Goal: Submit feedback/report problem

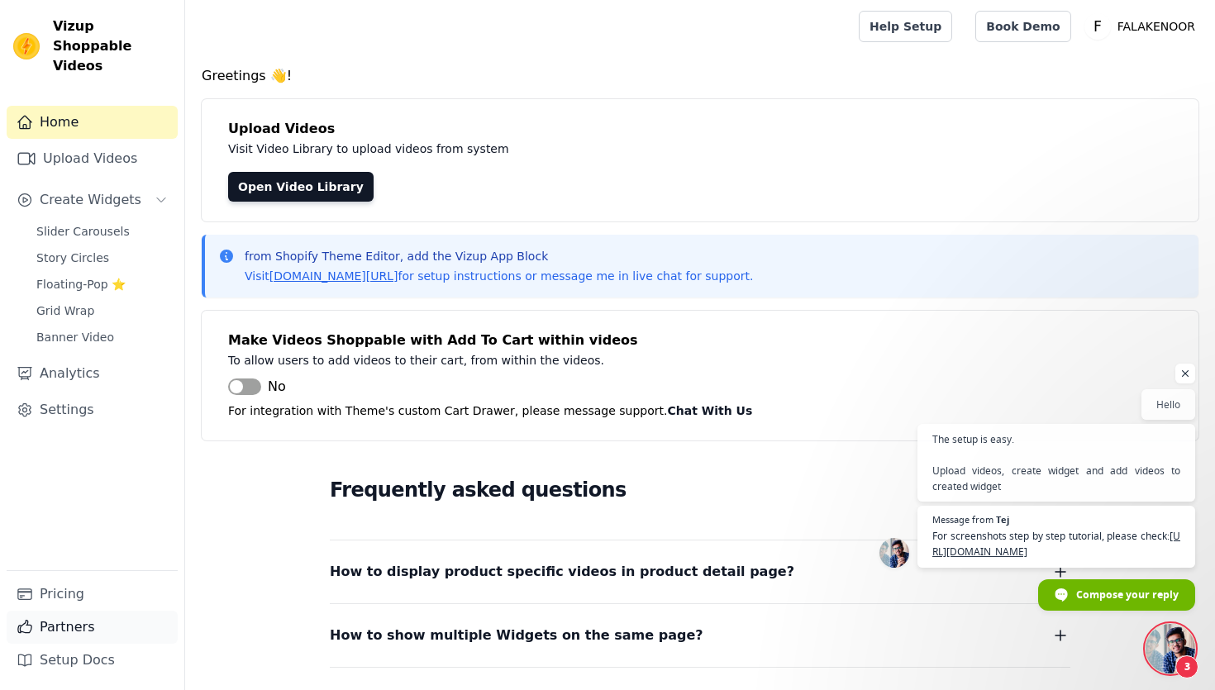
scroll to position [212, 0]
click at [62, 594] on link "Pricing" at bounding box center [92, 594] width 171 height 33
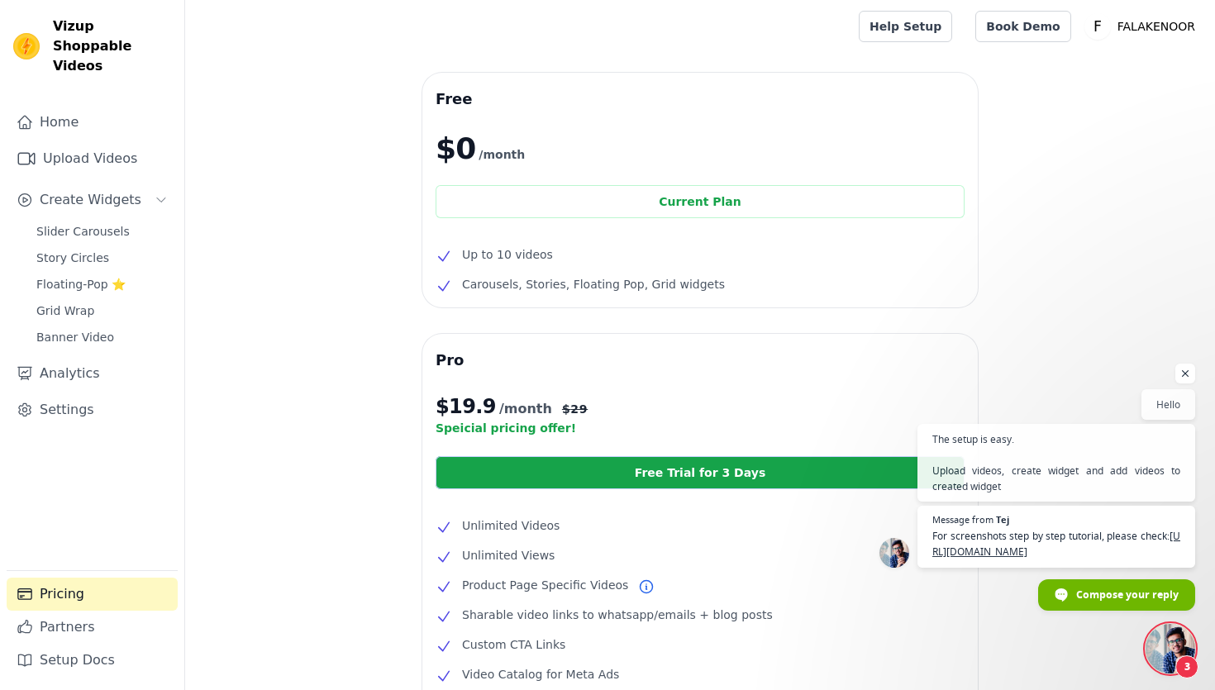
scroll to position [212, 0]
click at [1180, 635] on span "Open chat" at bounding box center [1170, 649] width 50 height 50
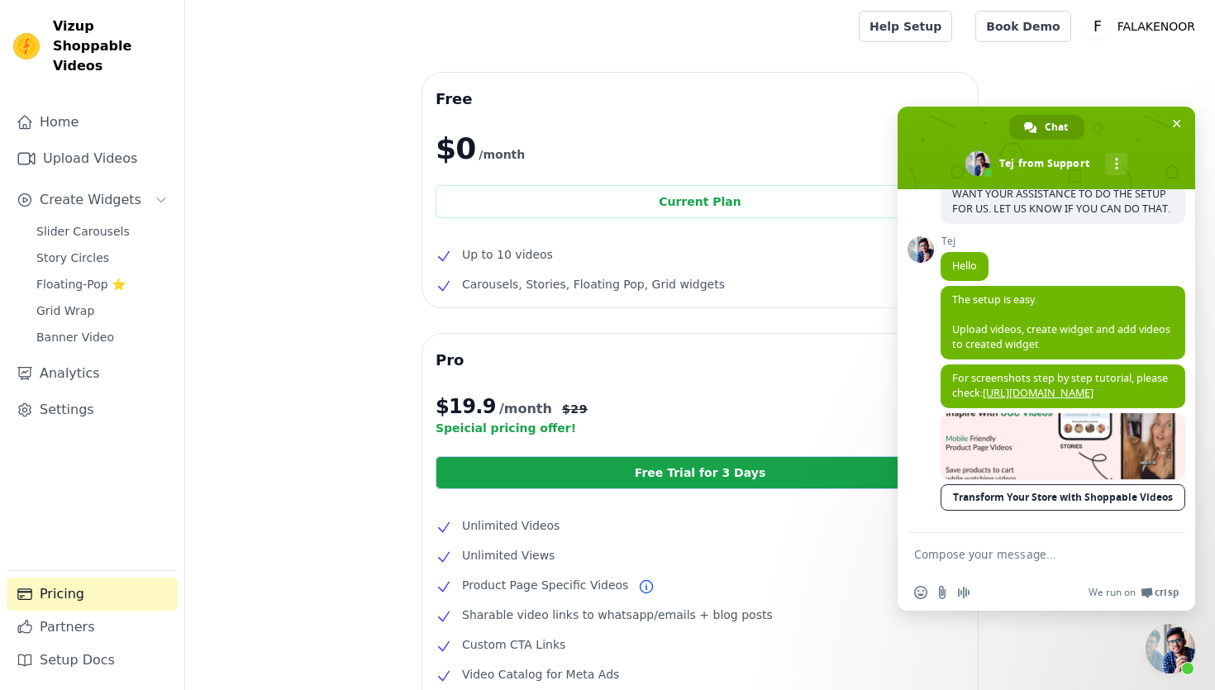
click at [1063, 559] on textarea "Compose your message..." at bounding box center [1028, 554] width 228 height 15
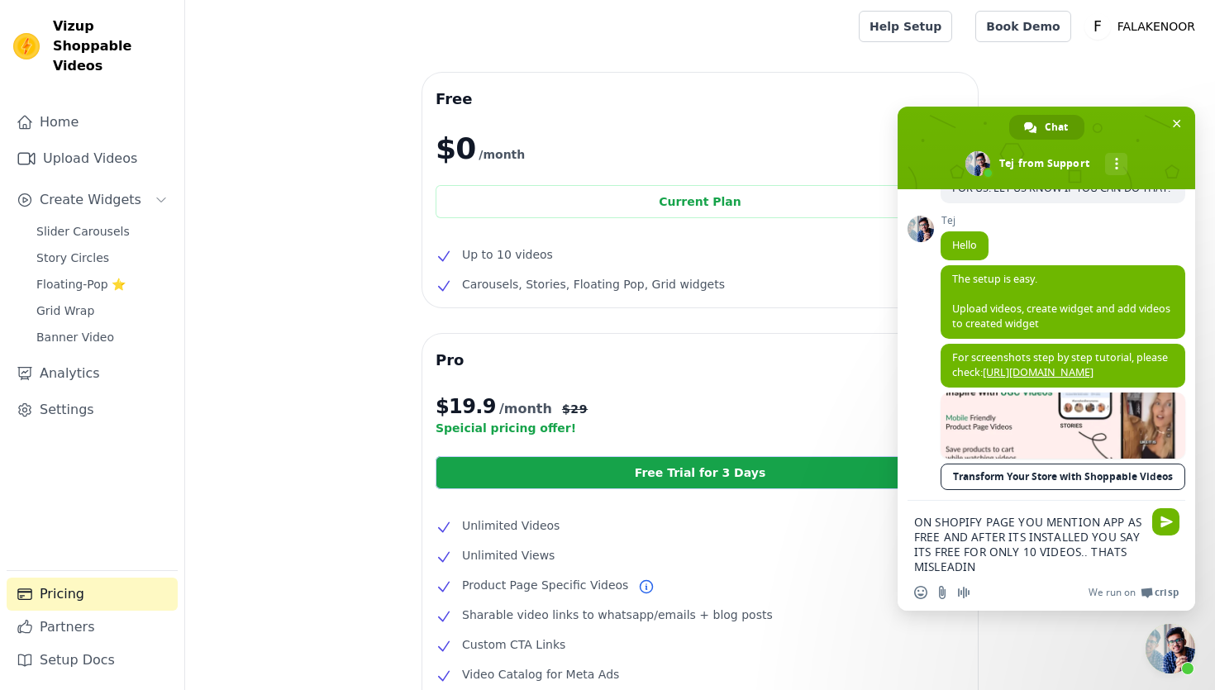
type textarea "ON SHOPIFY PAGE YOU MENTION APP AS FREE AND AFTER ITS INSTALLED YOU SAY ITS FRE…"
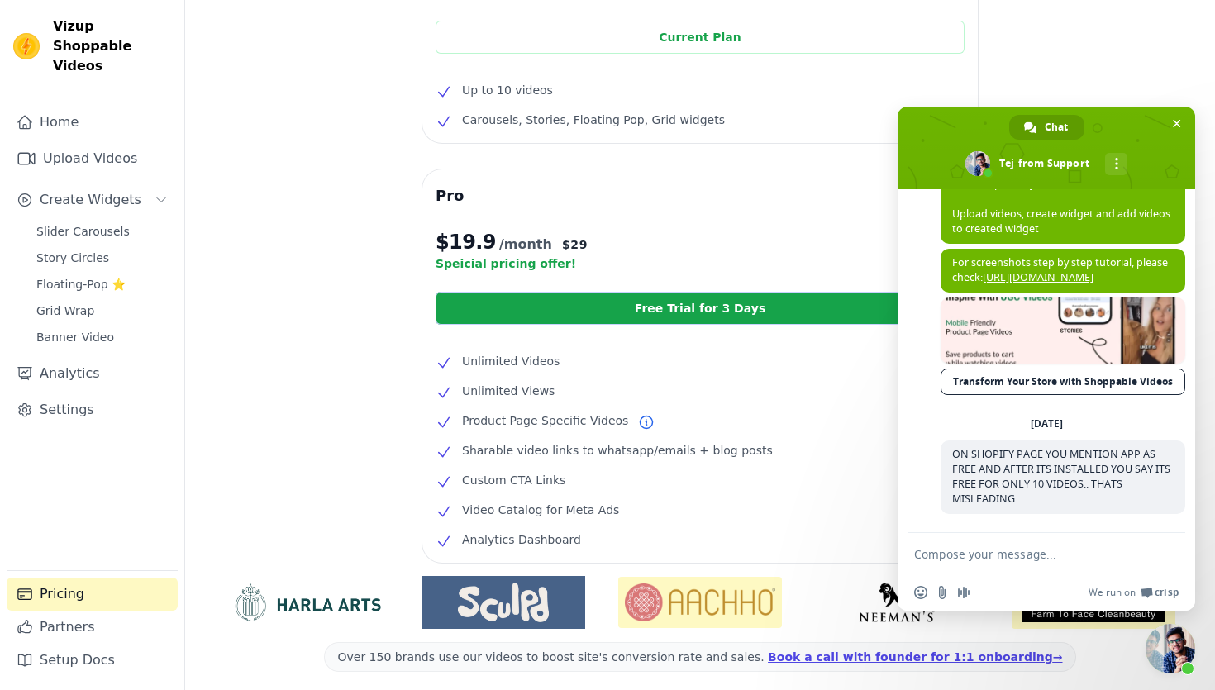
scroll to position [165, 0]
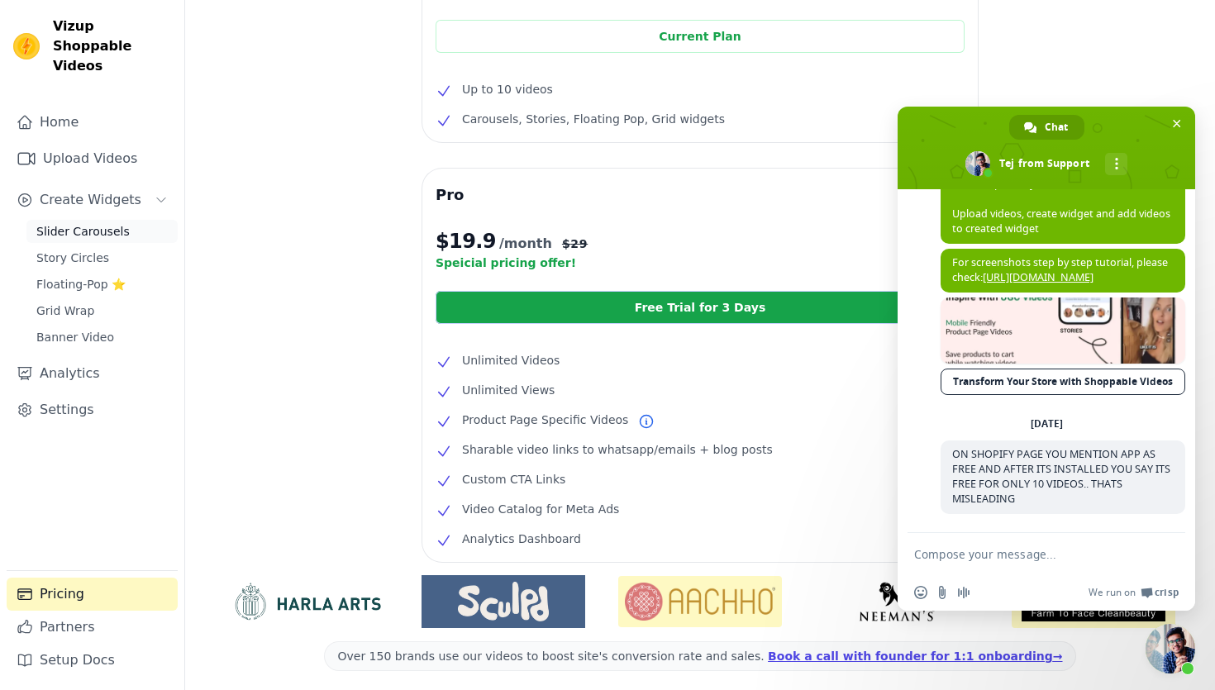
click at [87, 223] on span "Slider Carousels" at bounding box center [82, 231] width 93 height 17
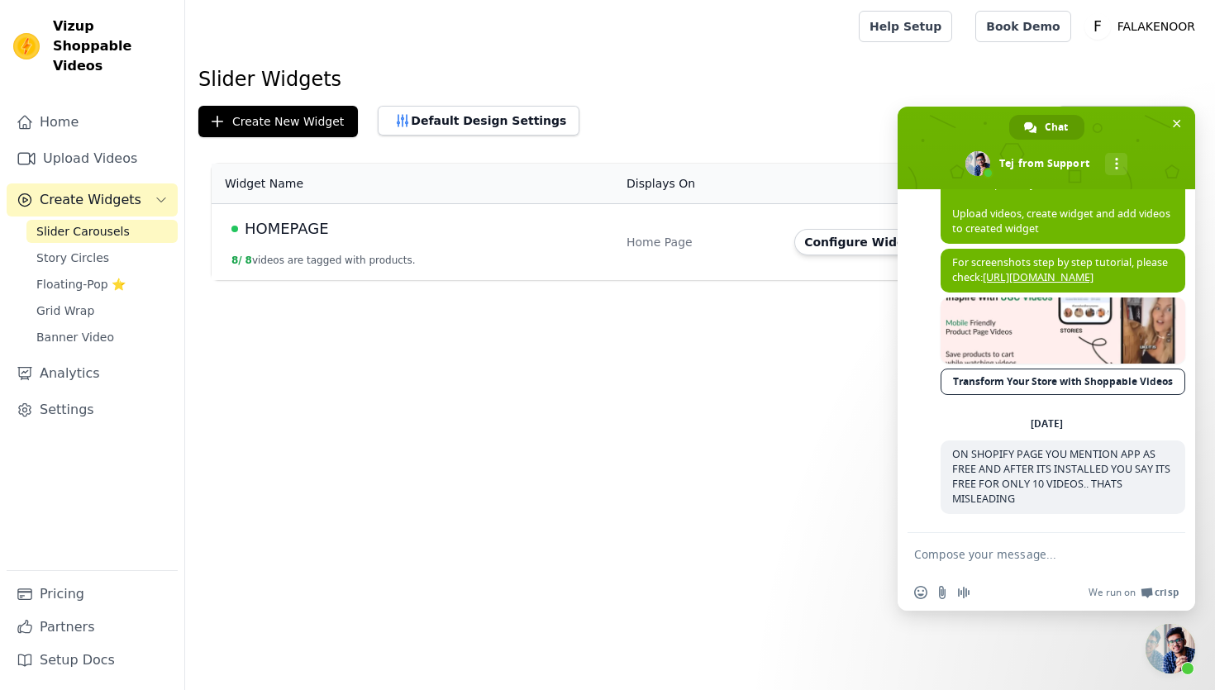
click at [1172, 645] on span "Close chat" at bounding box center [1170, 649] width 50 height 50
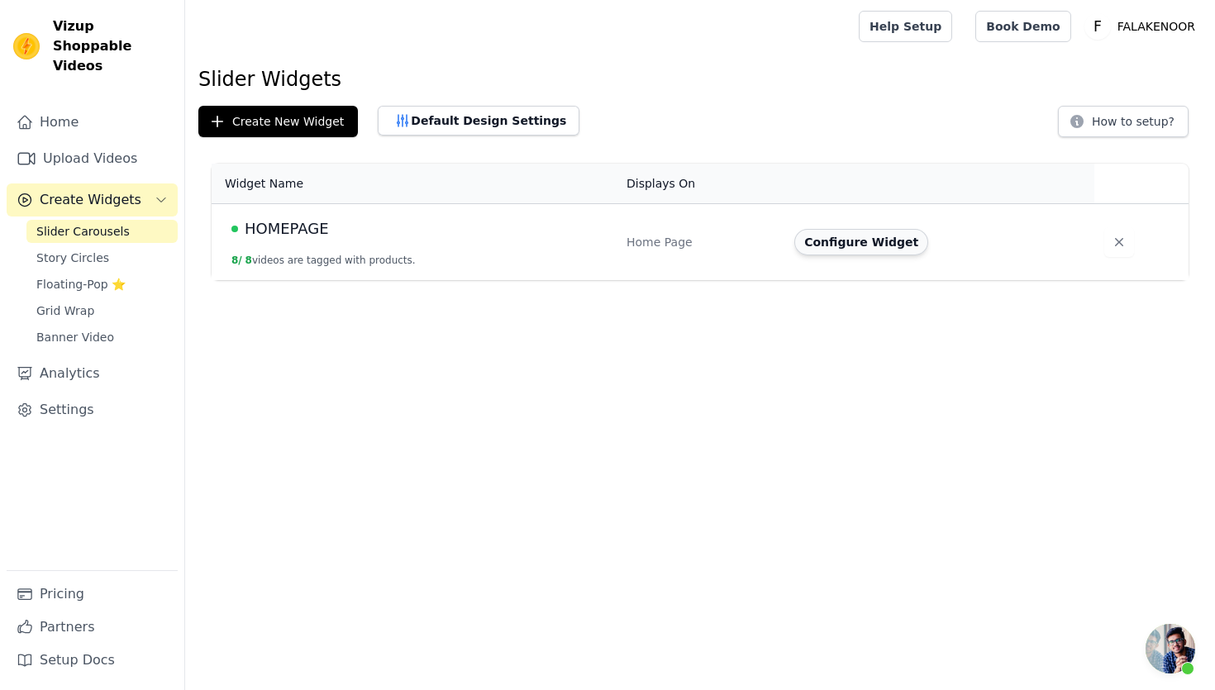
click at [844, 244] on button "Configure Widget" at bounding box center [861, 242] width 134 height 26
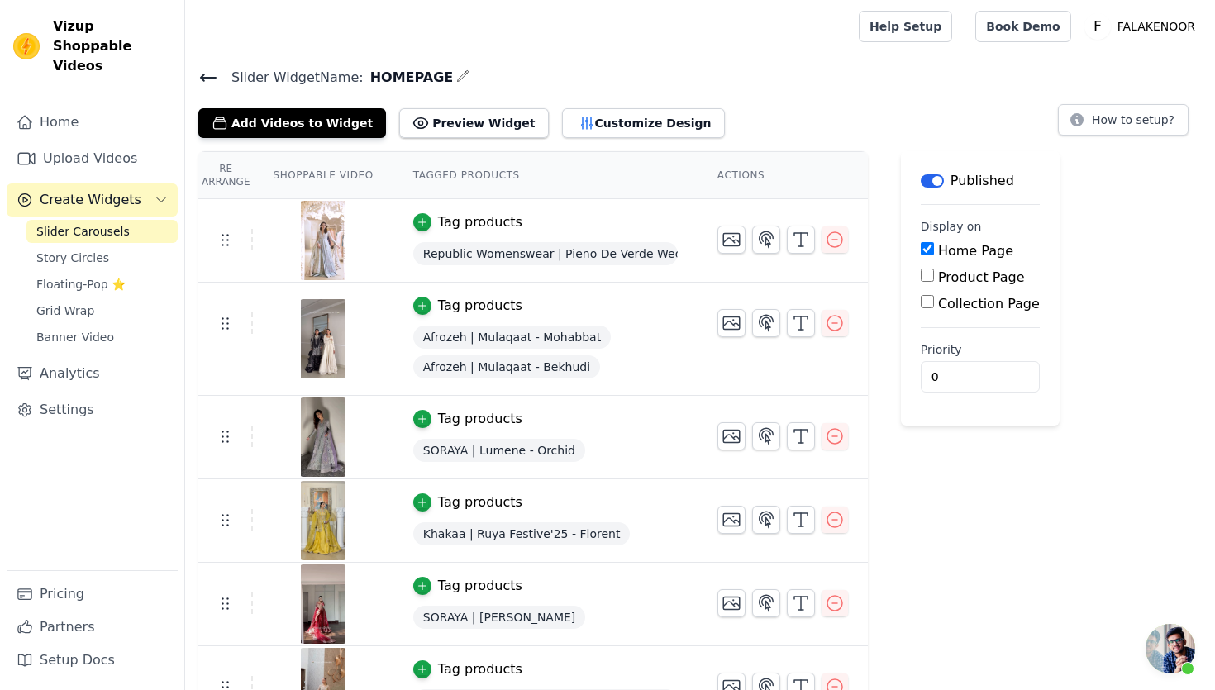
scroll to position [409, 0]
click at [1165, 643] on span "Open chat" at bounding box center [1170, 649] width 50 height 50
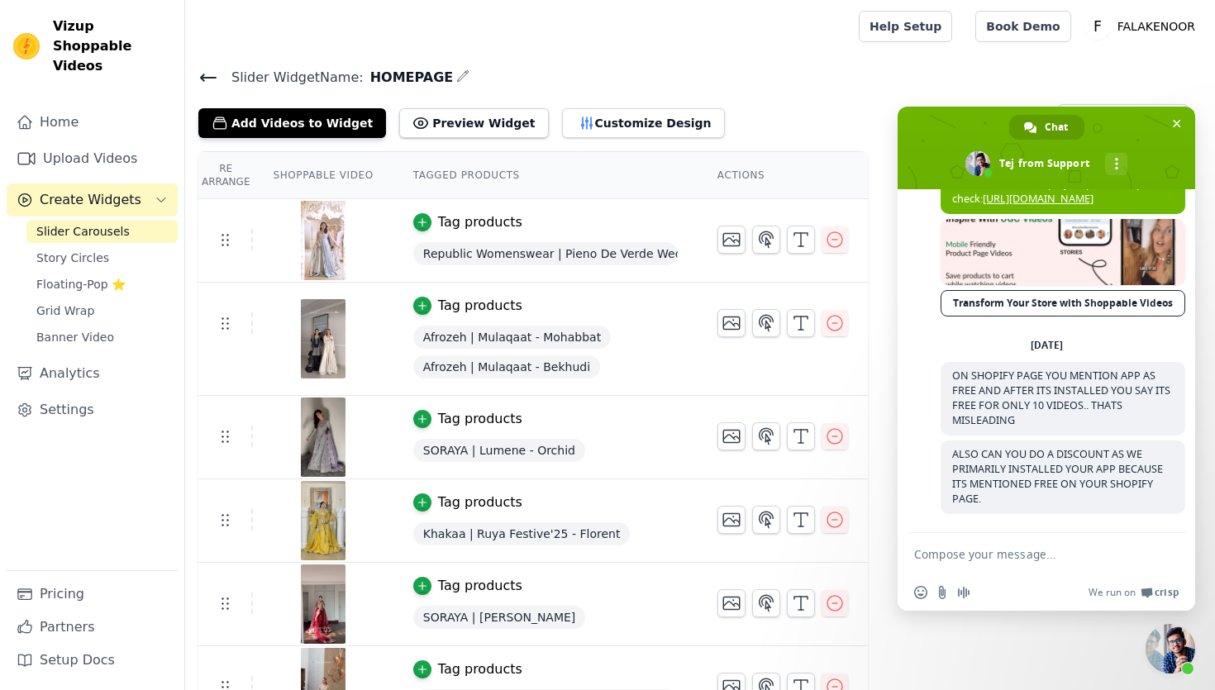
click at [1034, 559] on textarea "Compose your message..." at bounding box center [1028, 554] width 228 height 15
type textarea "A"
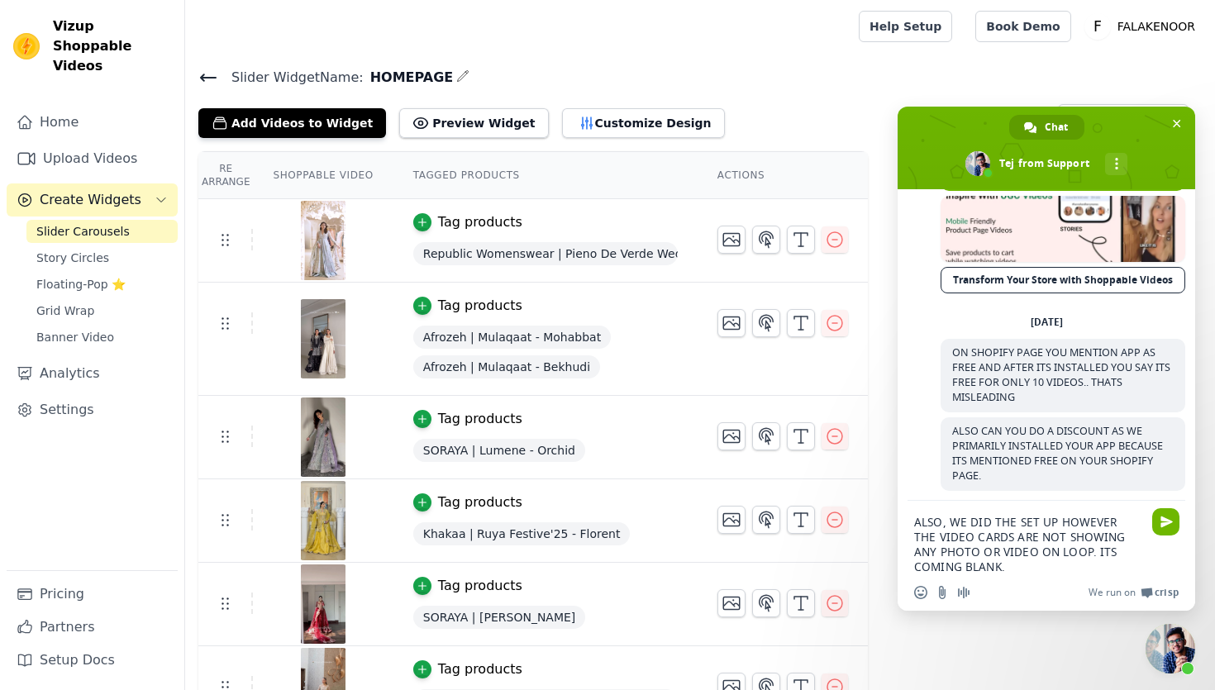
type textarea "ALSO, WE DID THE SET UP HOWEVER THE VIDEO CARDS ARE NOT SHOWING ANY PHOTO OR VI…"
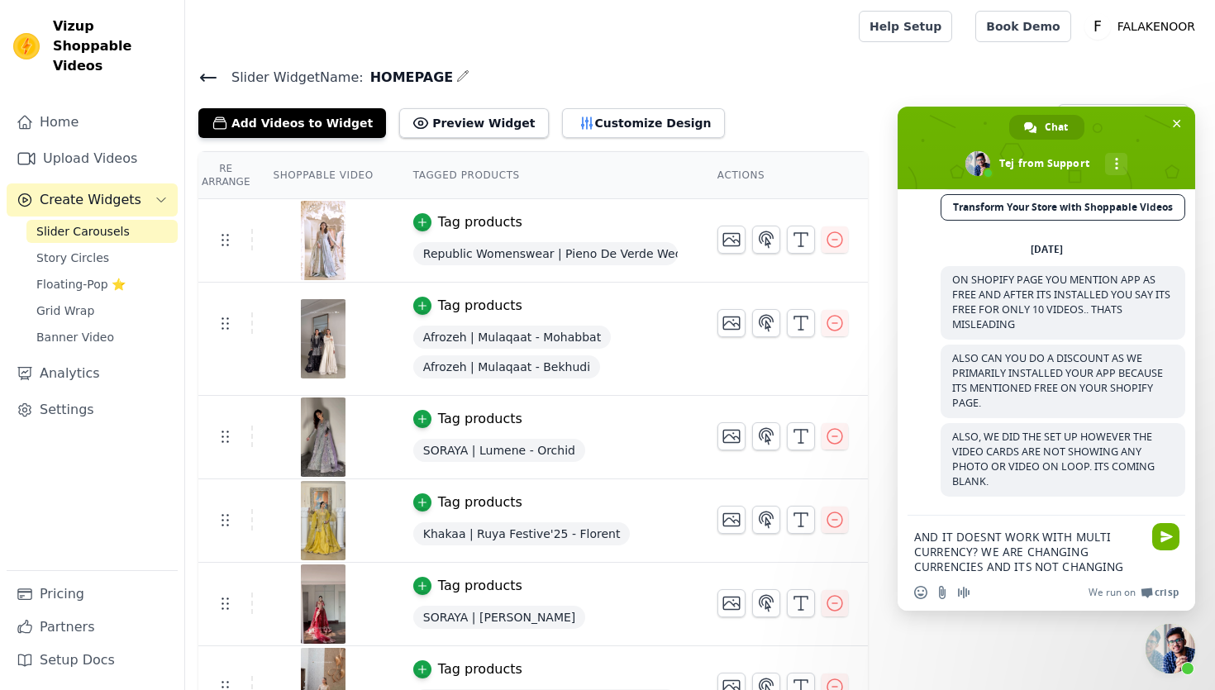
scroll to position [515, 0]
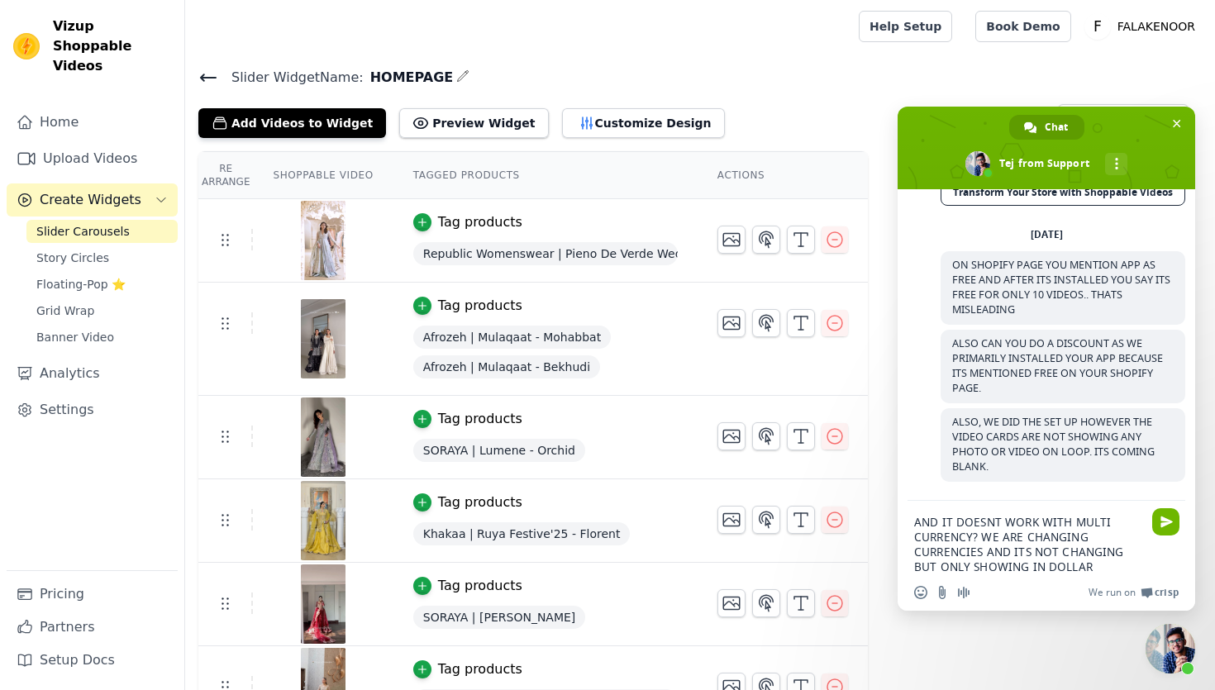
type textarea "AND IT DOESNT WORK WITH MULTI CURRENCY? WE ARE CHANGING CURRENCIES AND ITS NOT …"
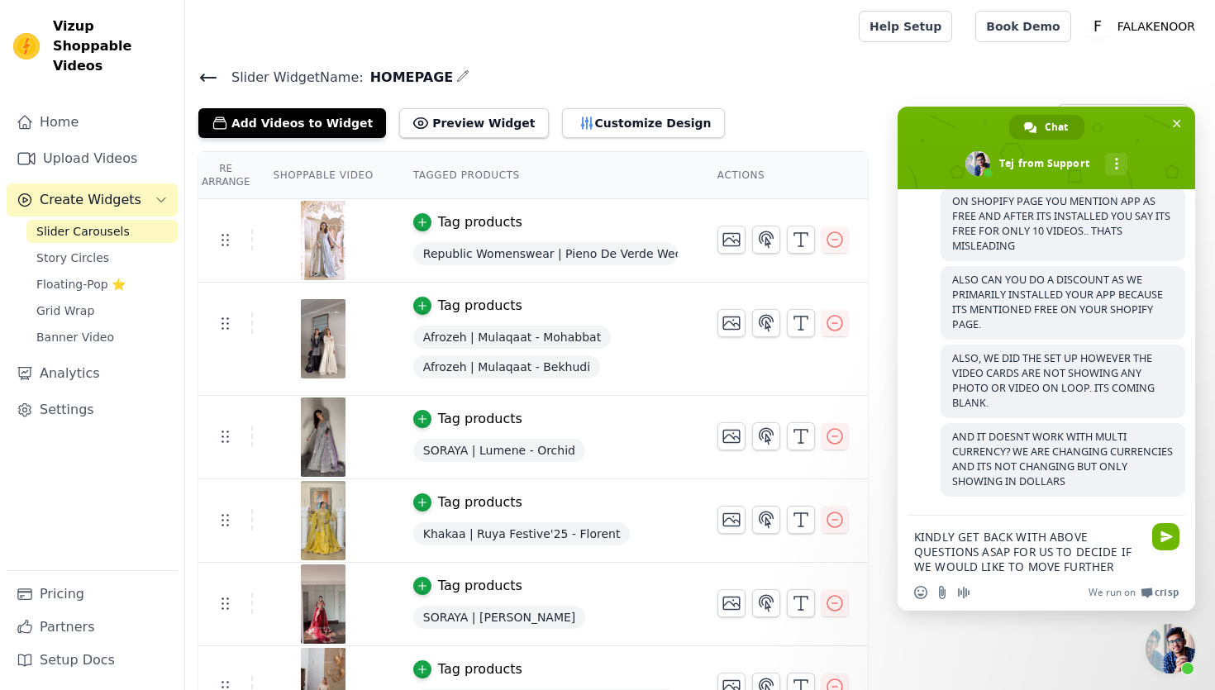
scroll to position [595, 0]
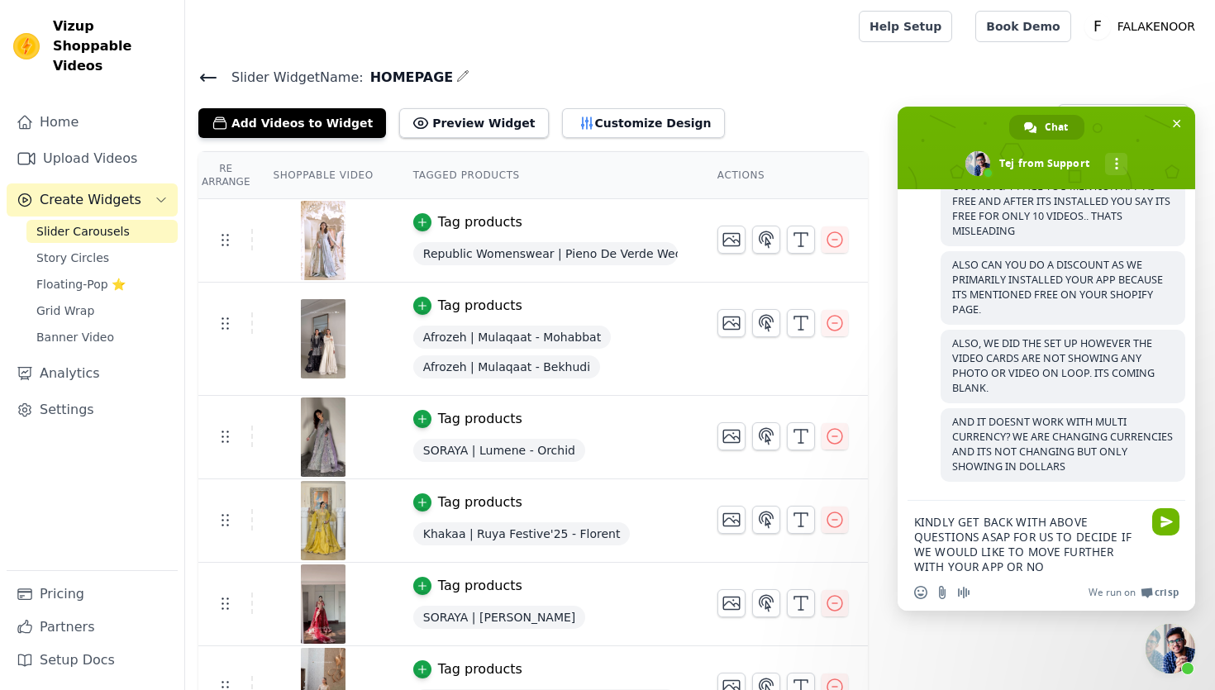
type textarea "KINDLY GET BACK WITH ABOVE QUESTIONS ASAP FOR US TO DECIDE IF WE WOULD LIKE TO …"
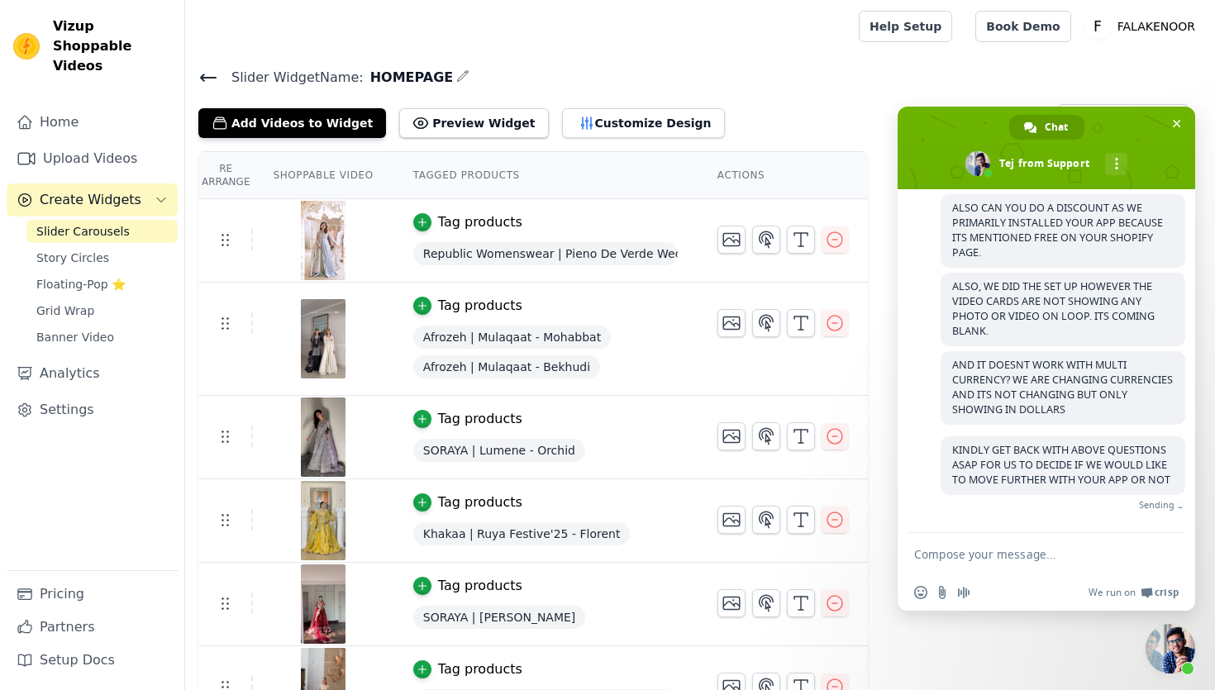
scroll to position [635, 0]
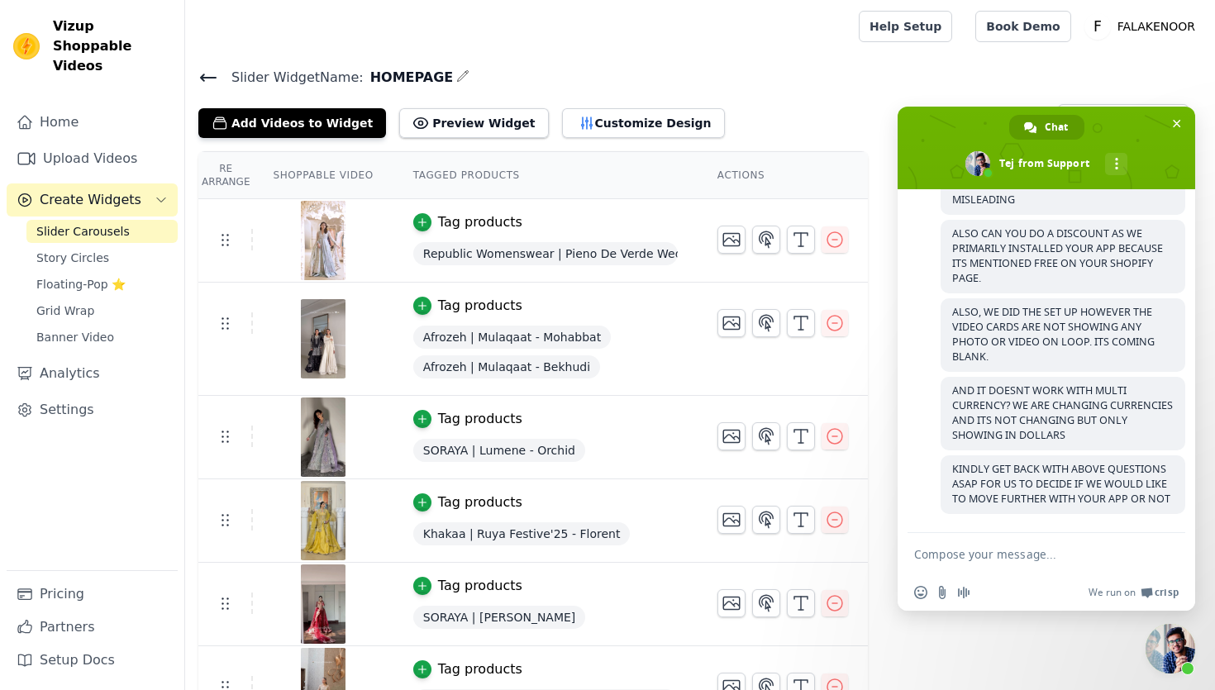
click at [1163, 645] on span "Close chat" at bounding box center [1170, 649] width 50 height 50
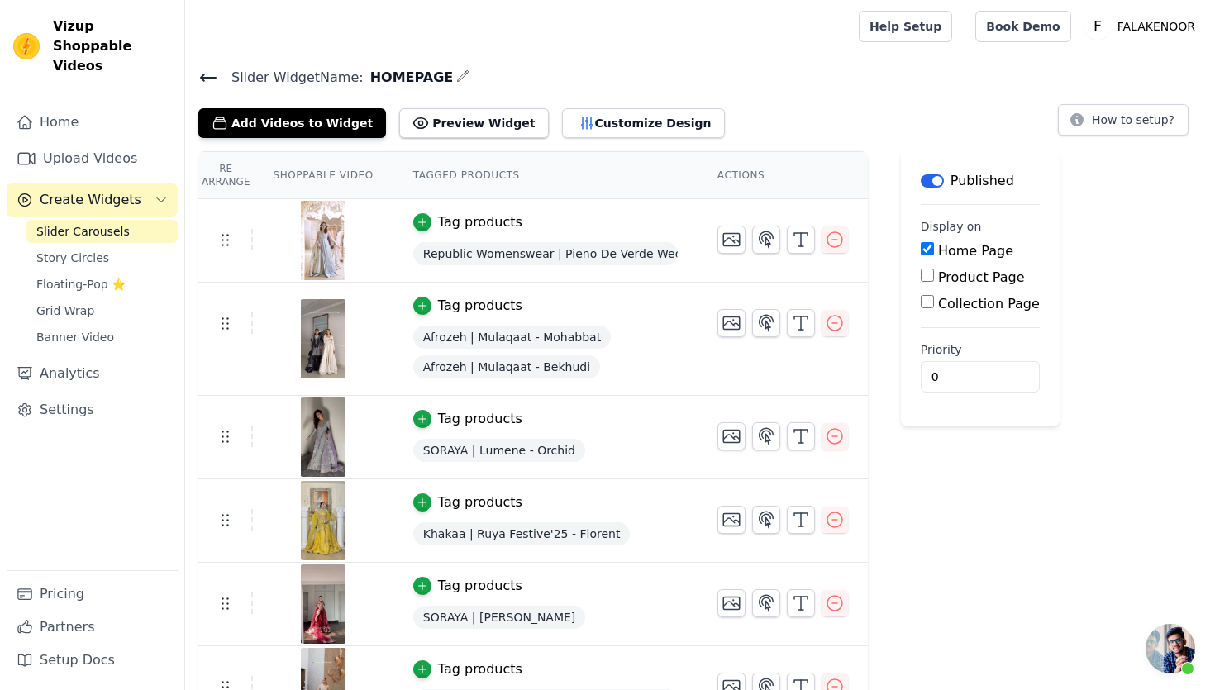
click at [74, 372] on div "Home Upload Videos Create Widgets Slider Carousels Story Circles Floating-Pop ⭐…" at bounding box center [92, 338] width 171 height 464
click at [74, 393] on link "Settings" at bounding box center [92, 409] width 171 height 33
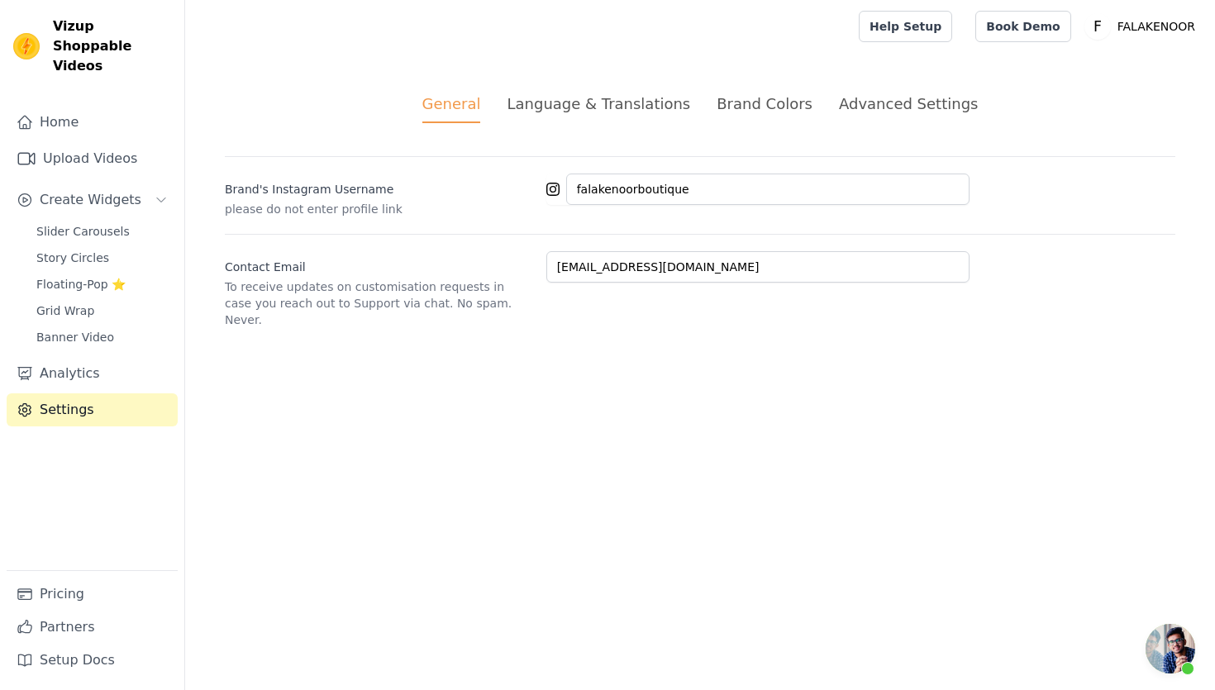
click at [579, 112] on div "Language & Translations" at bounding box center [597, 104] width 183 height 22
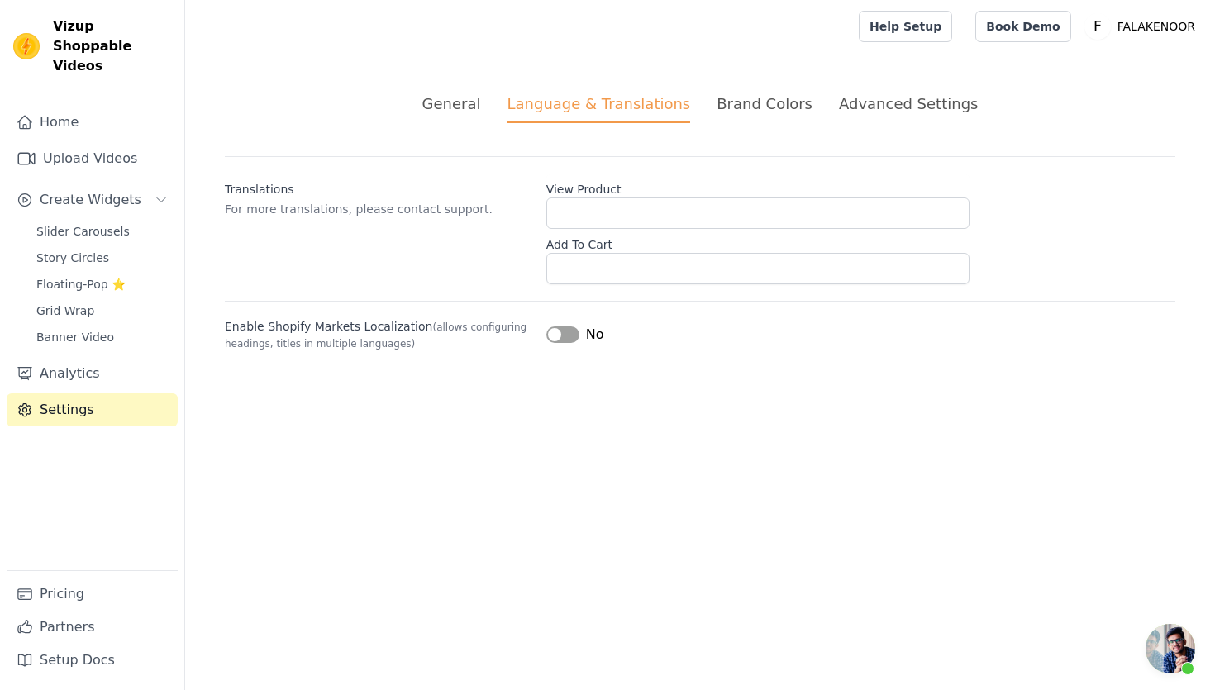
click at [730, 94] on div "Brand Colors" at bounding box center [764, 104] width 96 height 22
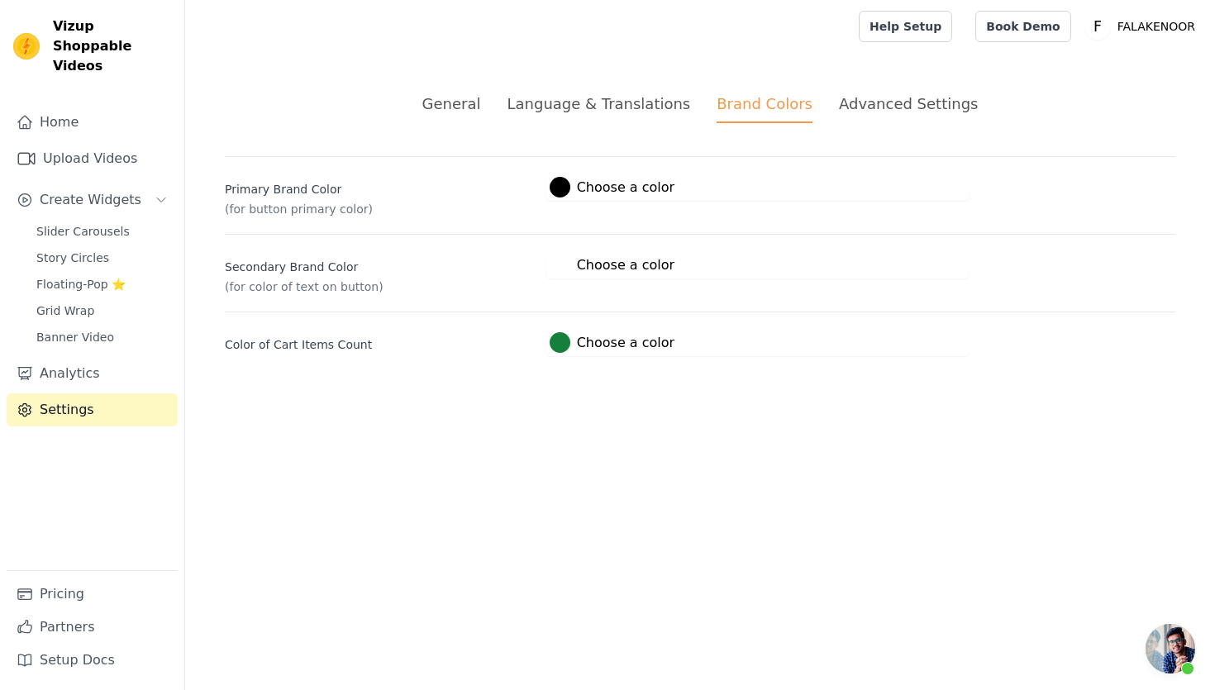
click at [636, 117] on li "Language & Translations" at bounding box center [597, 108] width 183 height 31
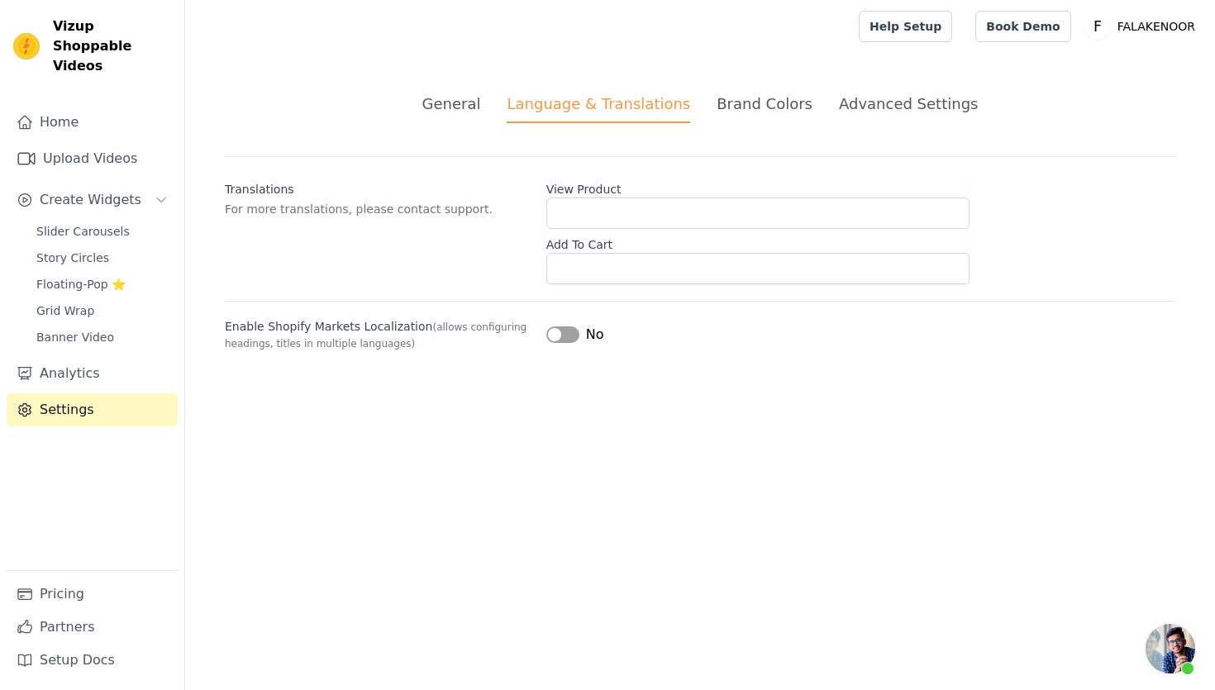
click at [872, 117] on li "Advanced Settings" at bounding box center [908, 108] width 139 height 31
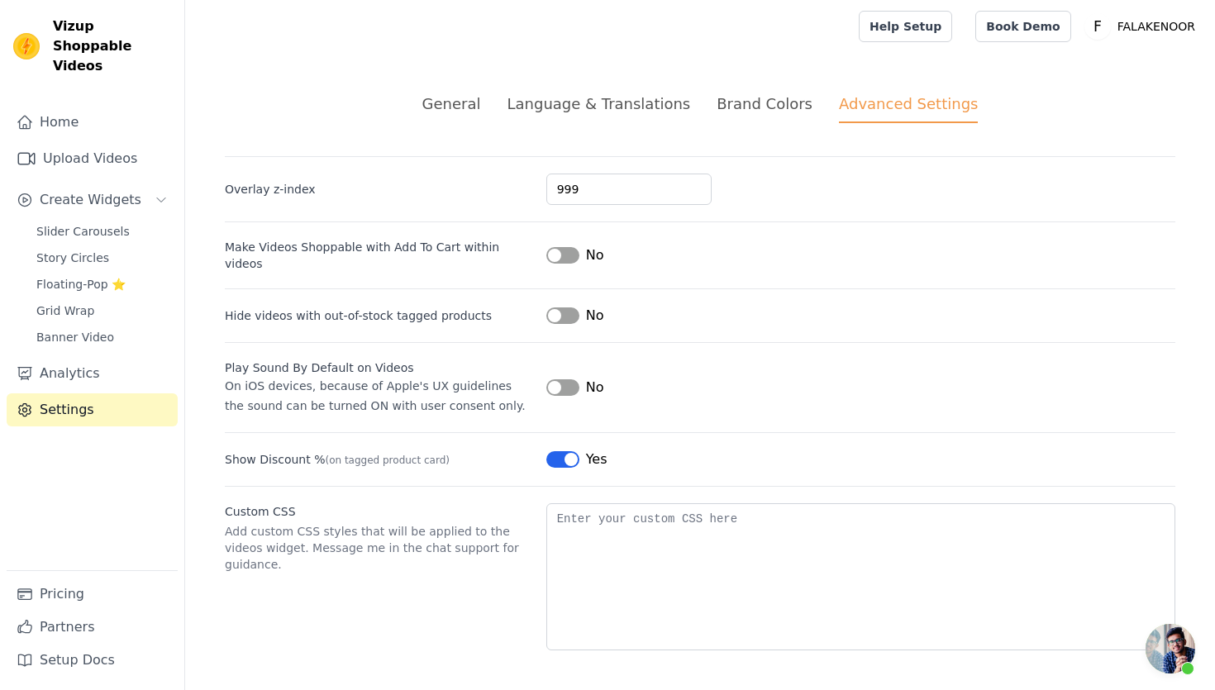
click at [767, 107] on div "Brand Colors" at bounding box center [764, 104] width 96 height 22
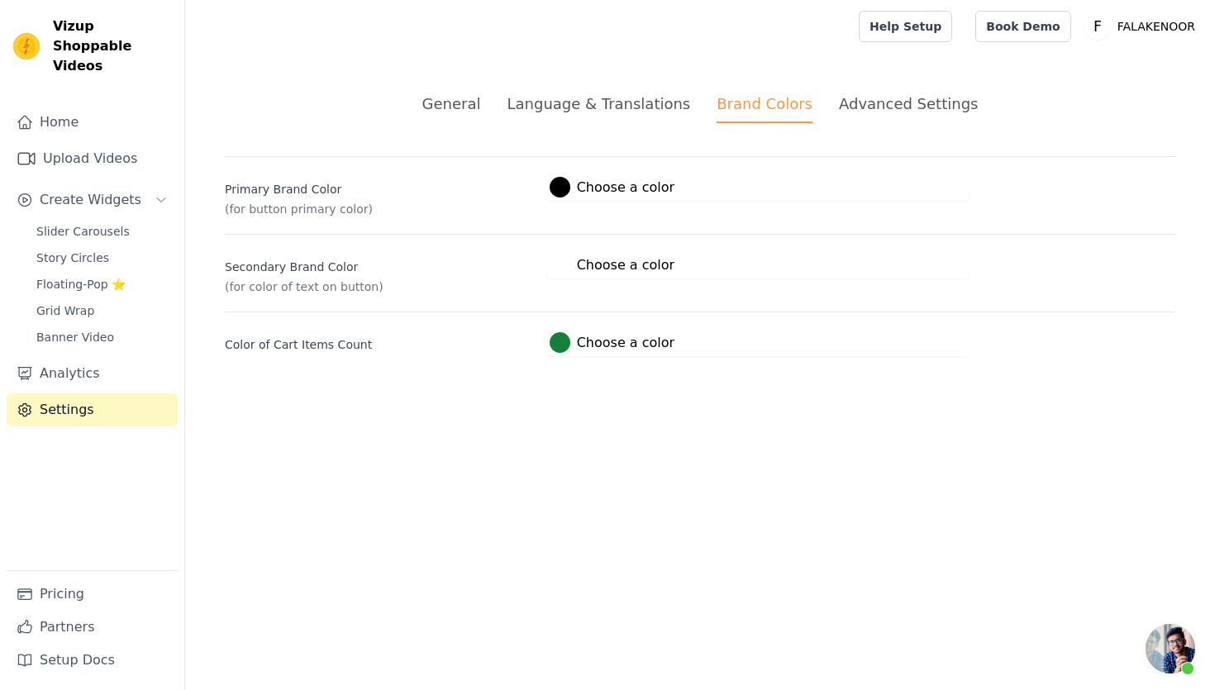
click at [481, 107] on div "General" at bounding box center [451, 104] width 59 height 22
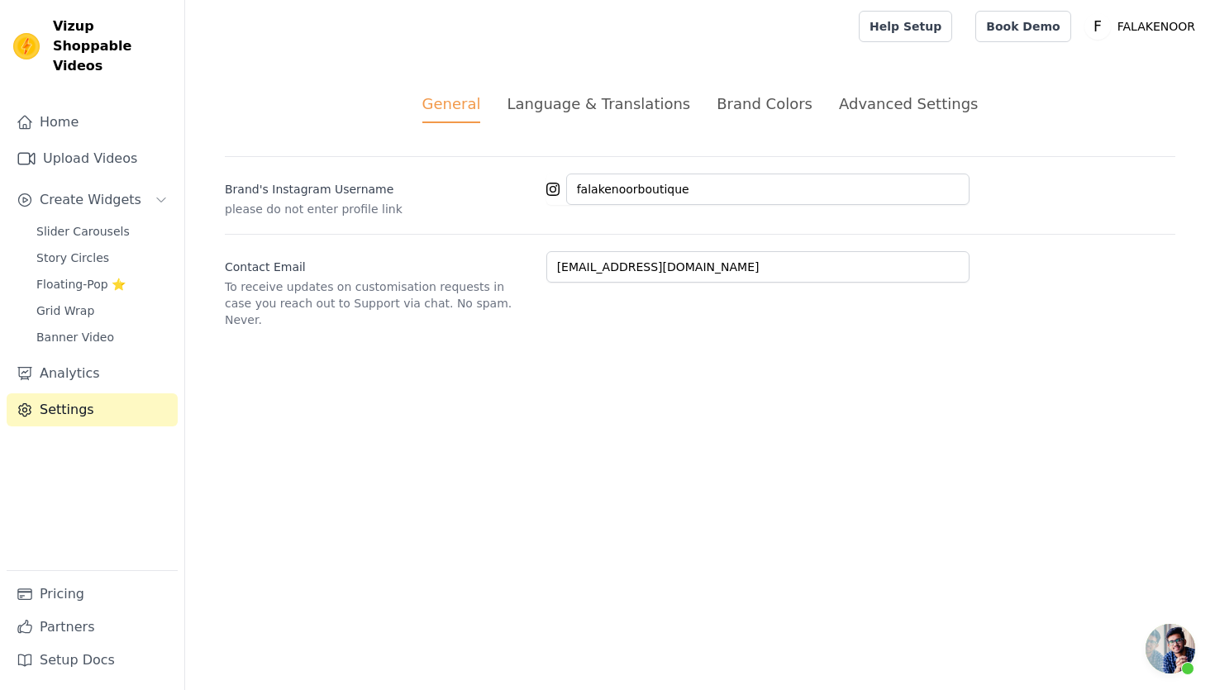
click at [592, 113] on div "Language & Translations" at bounding box center [597, 104] width 183 height 22
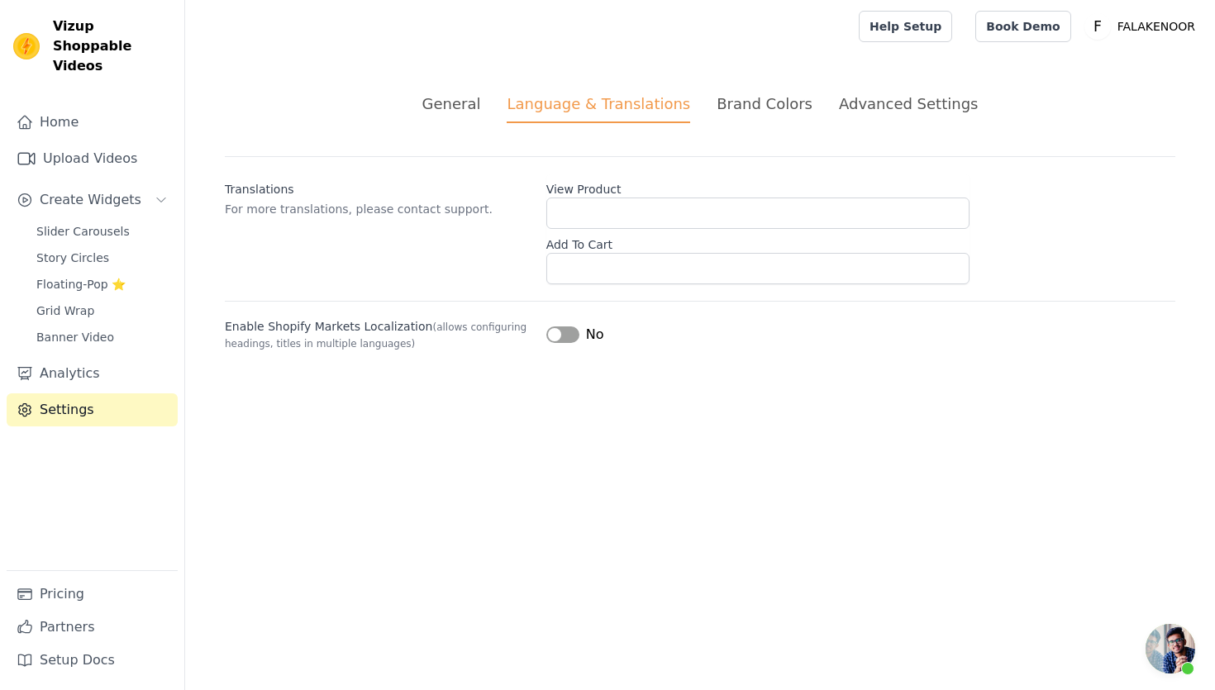
click at [882, 104] on div "Advanced Settings" at bounding box center [908, 104] width 139 height 22
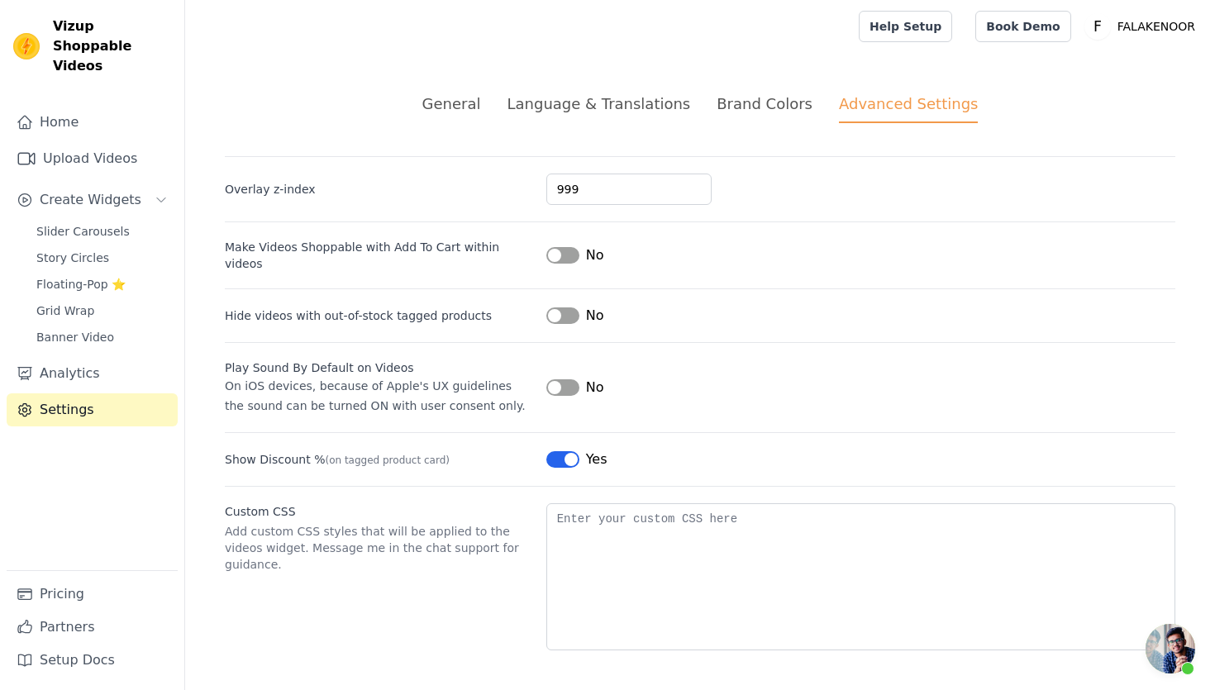
click at [1186, 656] on span "Open chat" at bounding box center [1170, 649] width 50 height 50
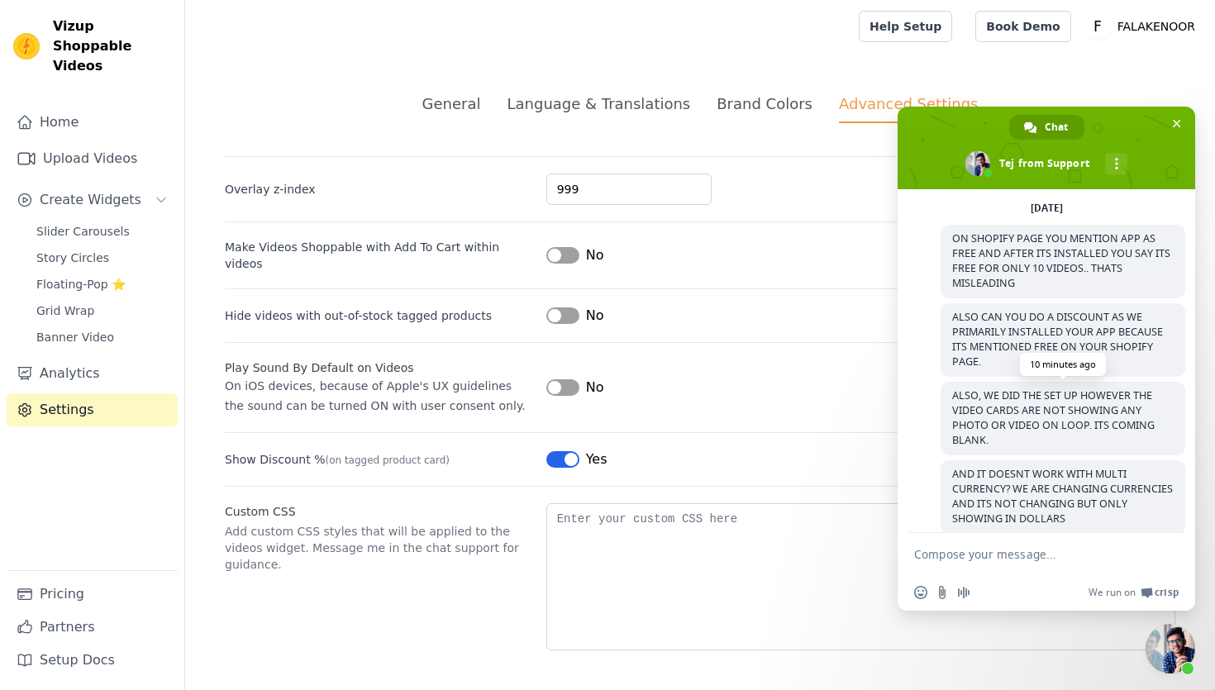
scroll to position [635, 0]
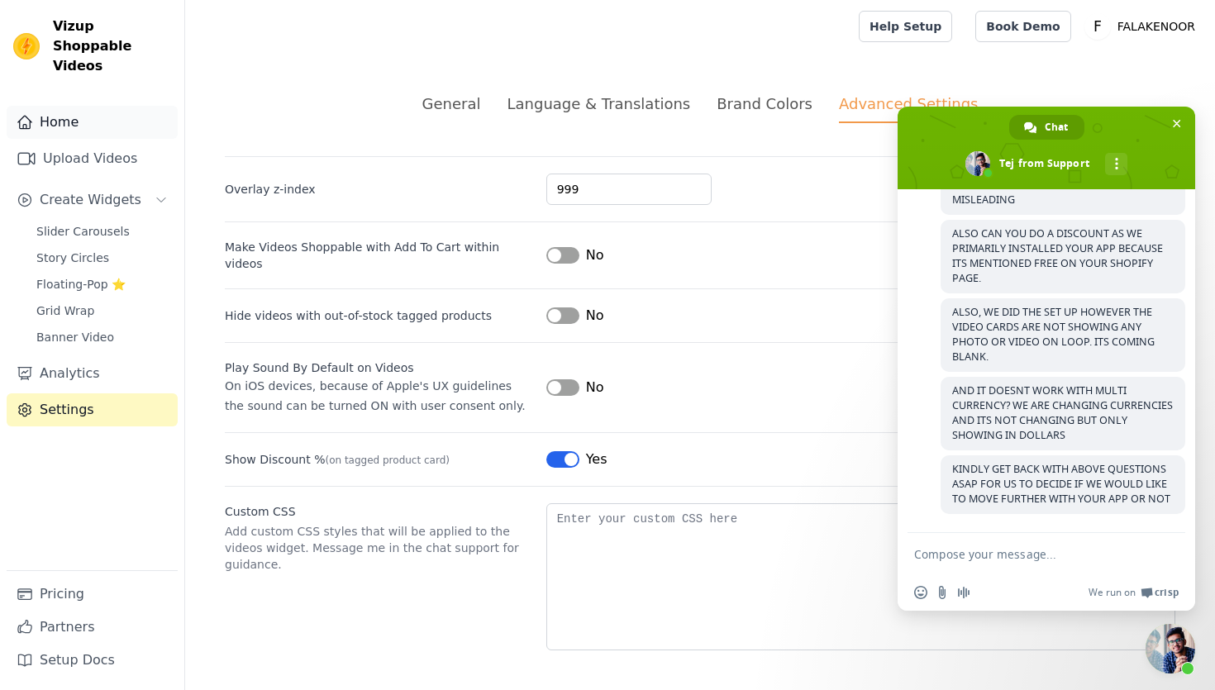
click at [70, 106] on link "Home" at bounding box center [92, 122] width 171 height 33
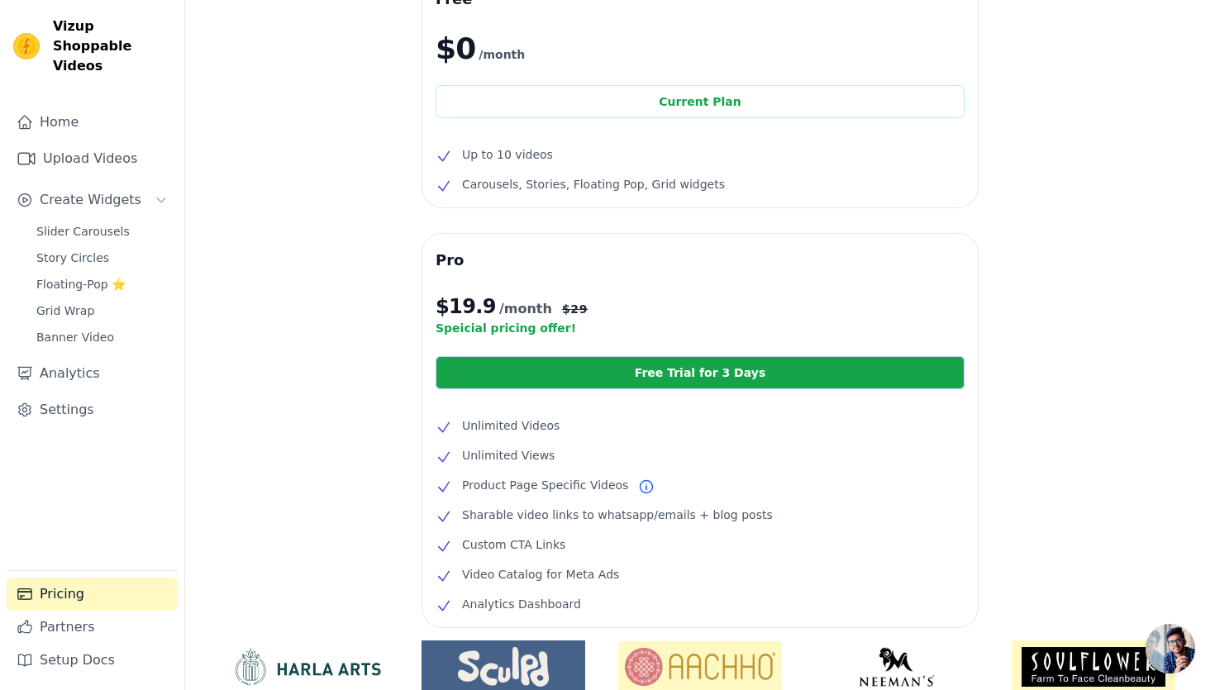
scroll to position [145, 0]
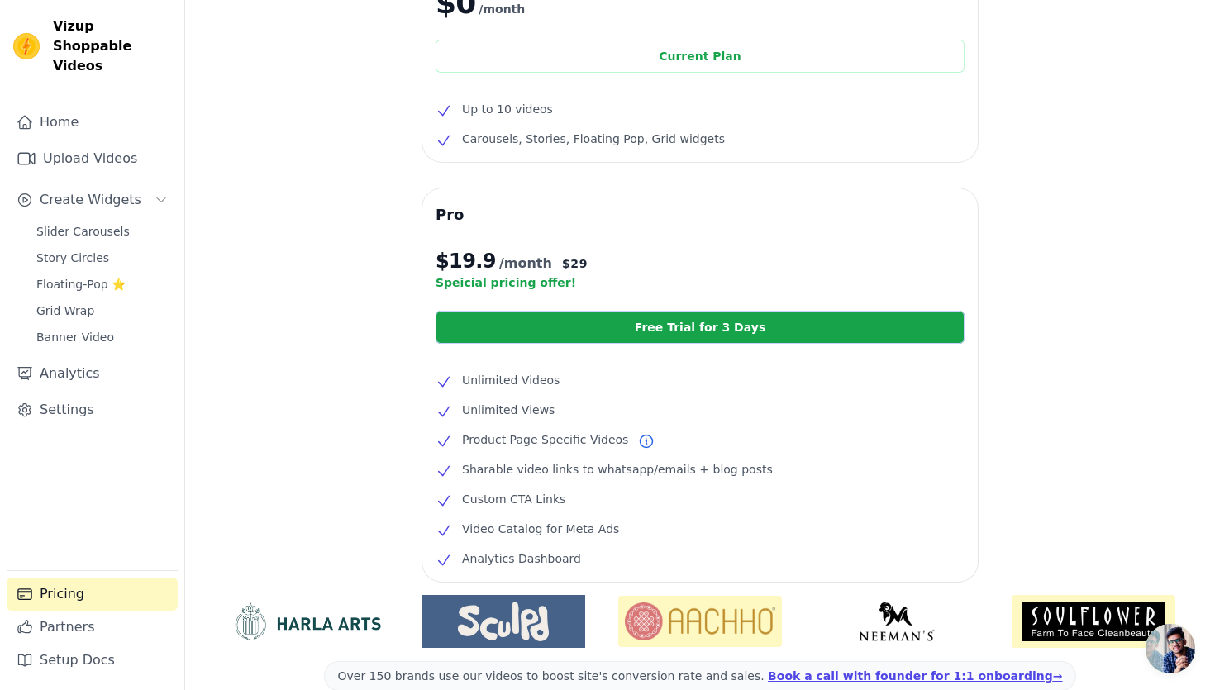
click at [1175, 654] on span "Open chat" at bounding box center [1170, 649] width 50 height 50
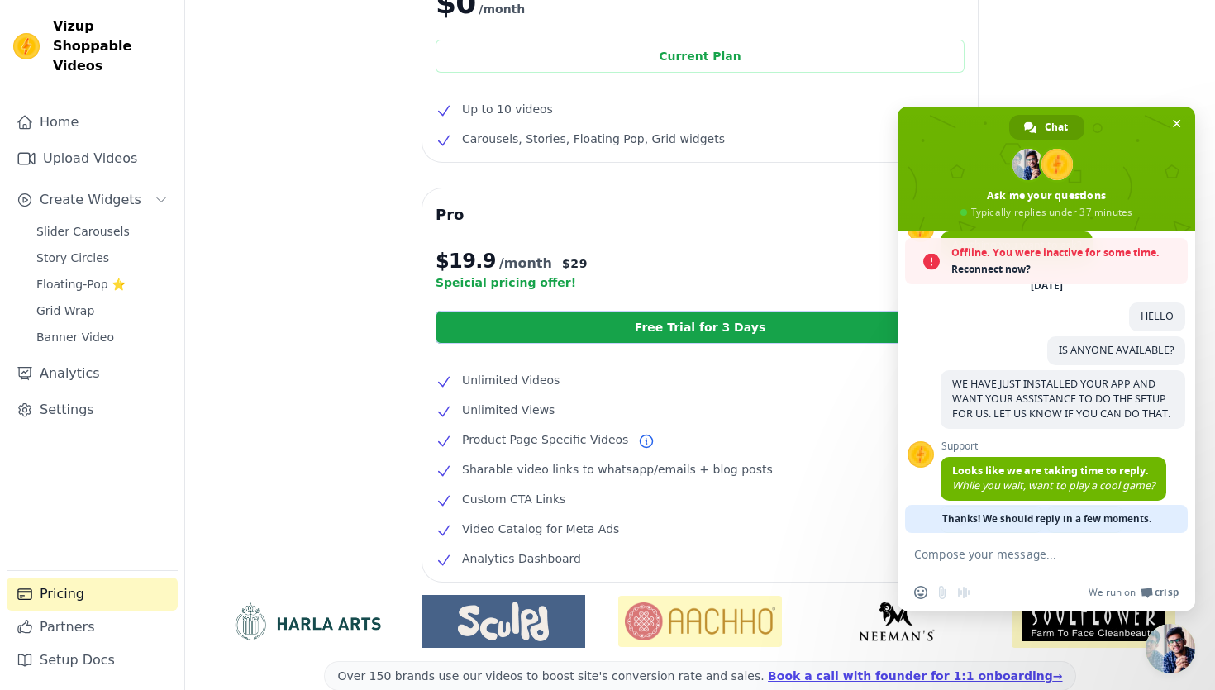
scroll to position [136, 0]
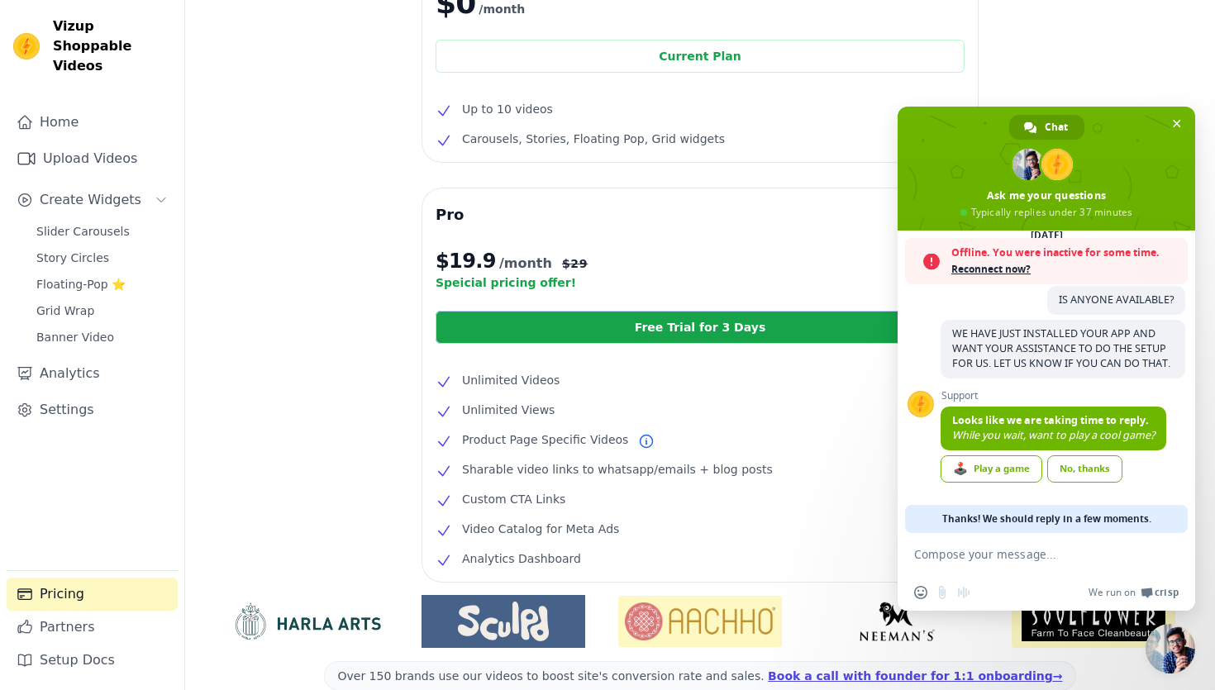
click at [1043, 556] on textarea "Compose your message..." at bounding box center [1028, 554] width 228 height 15
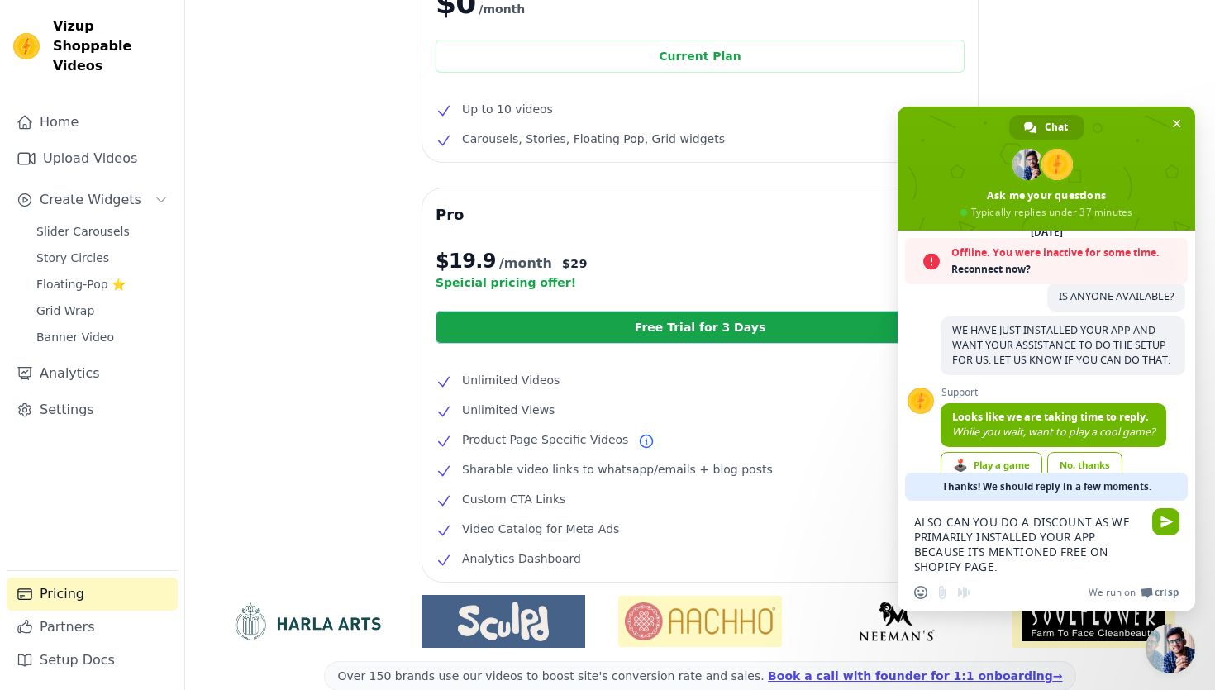
click at [1121, 557] on textarea "ALSO CAN YOU DO A DISCOUNT AS WE PRIMARILY INSTALLED YOUR APP BECAUSE ITS MENTI…" at bounding box center [1028, 544] width 228 height 59
type textarea "ALSO CAN YOU DO A DISCOUNT AS WE PRIMARILY INSTALLED YOUR APP BECAUSE ITS MENTI…"
click at [1160, 525] on span "Send" at bounding box center [1166, 522] width 12 height 12
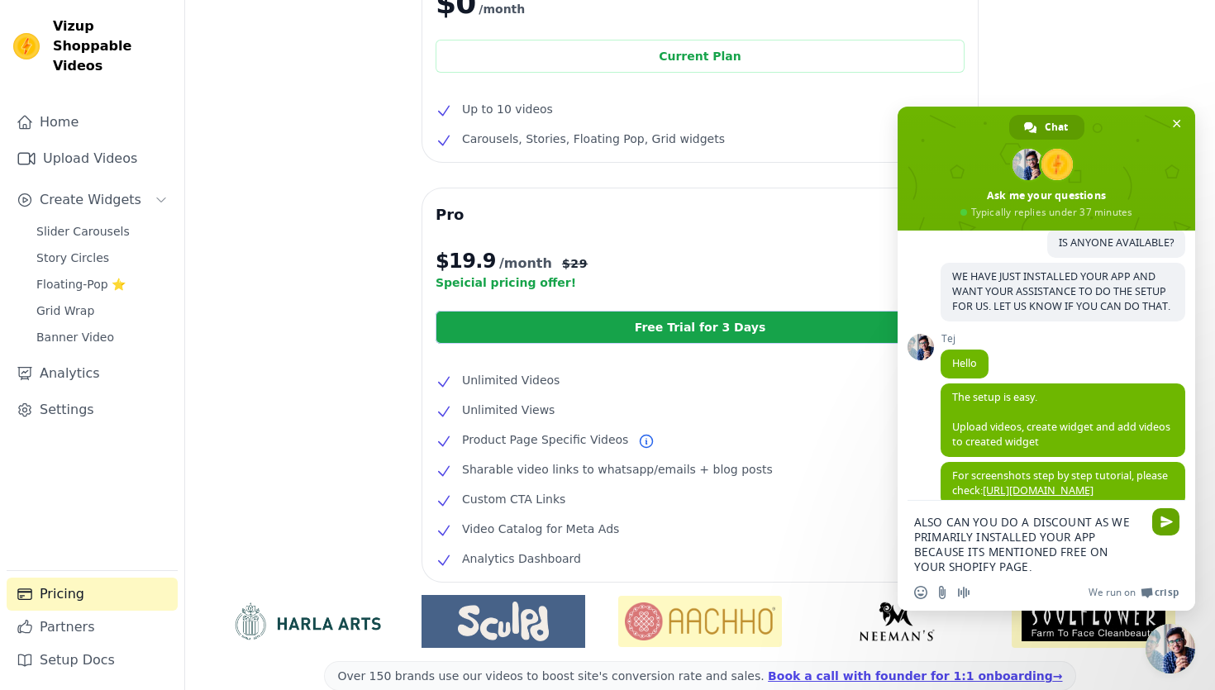
click at [1172, 526] on span "Send" at bounding box center [1165, 521] width 27 height 27
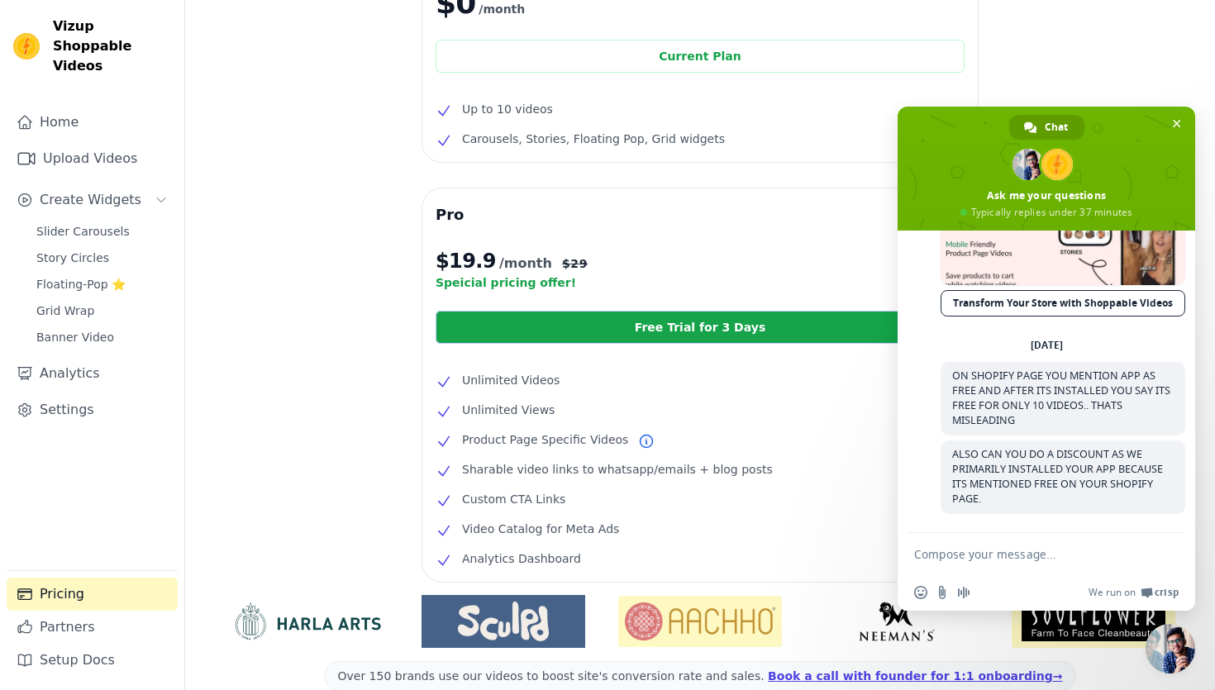
scroll to position [410, 0]
